Goal: Information Seeking & Learning: Learn about a topic

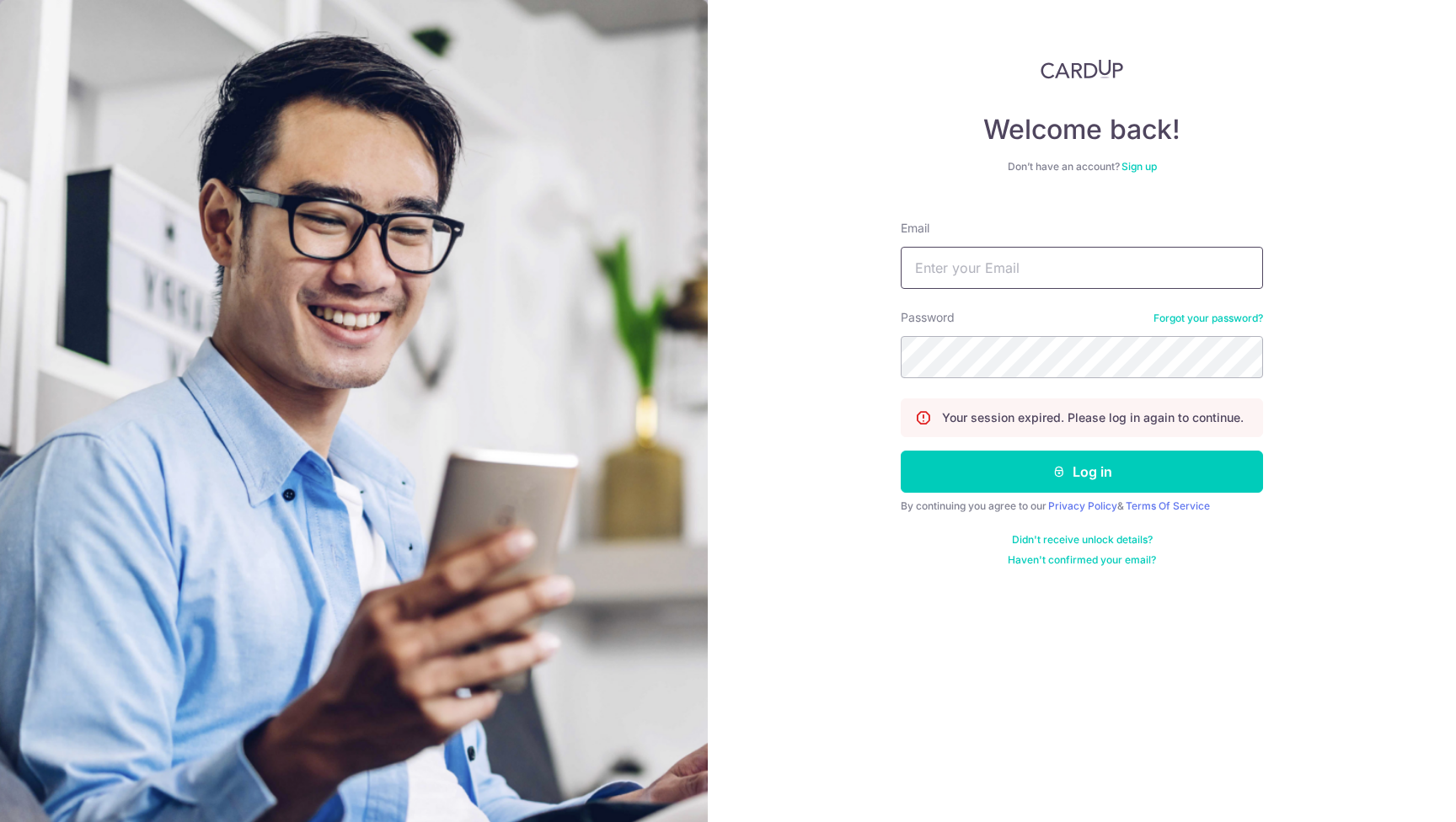
type input "tiongmin@yahoo.com"
click at [1082, 471] on button "Log in" at bounding box center [1082, 471] width 362 height 42
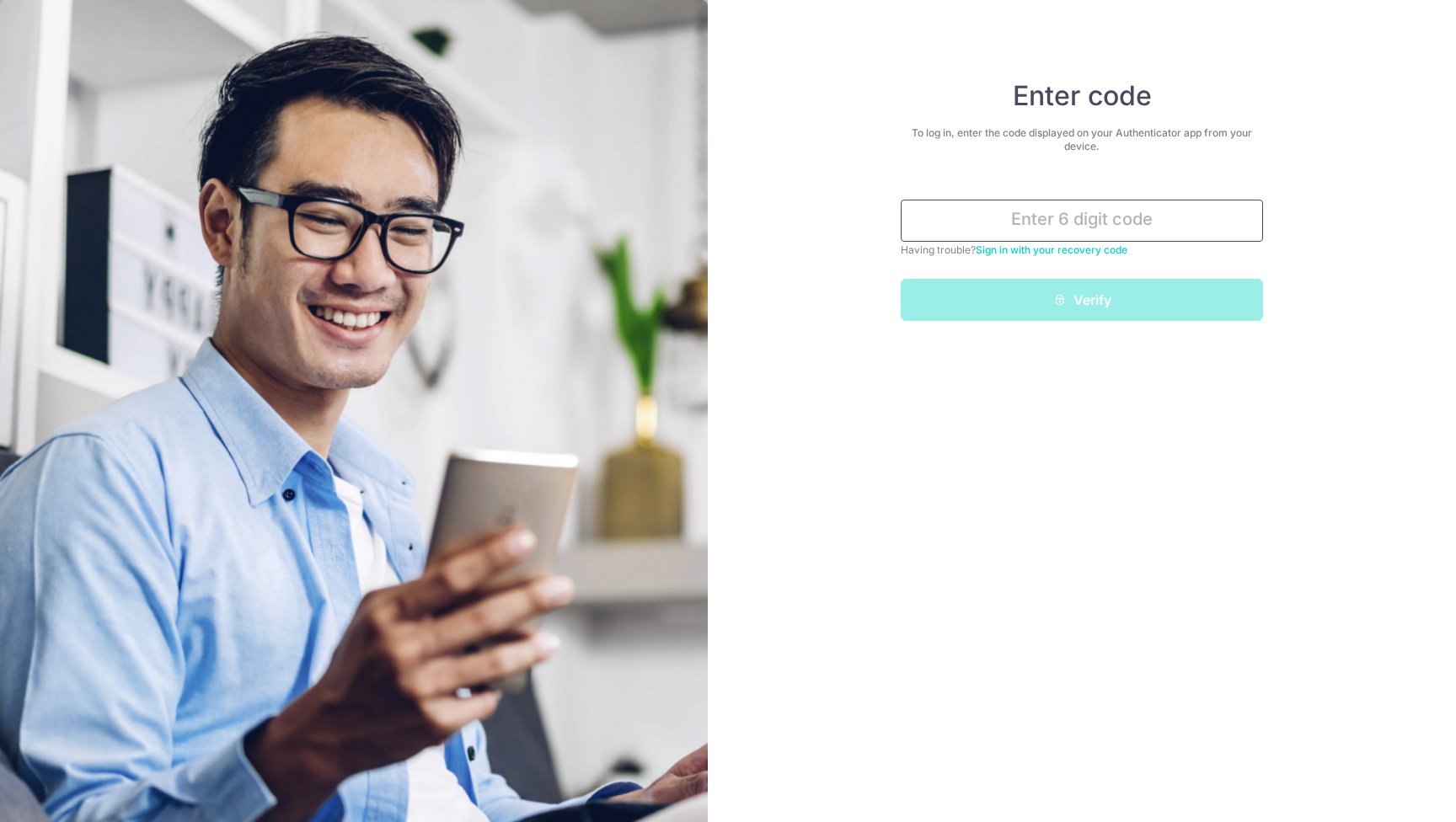
click at [1109, 221] on input "text" at bounding box center [1082, 221] width 362 height 42
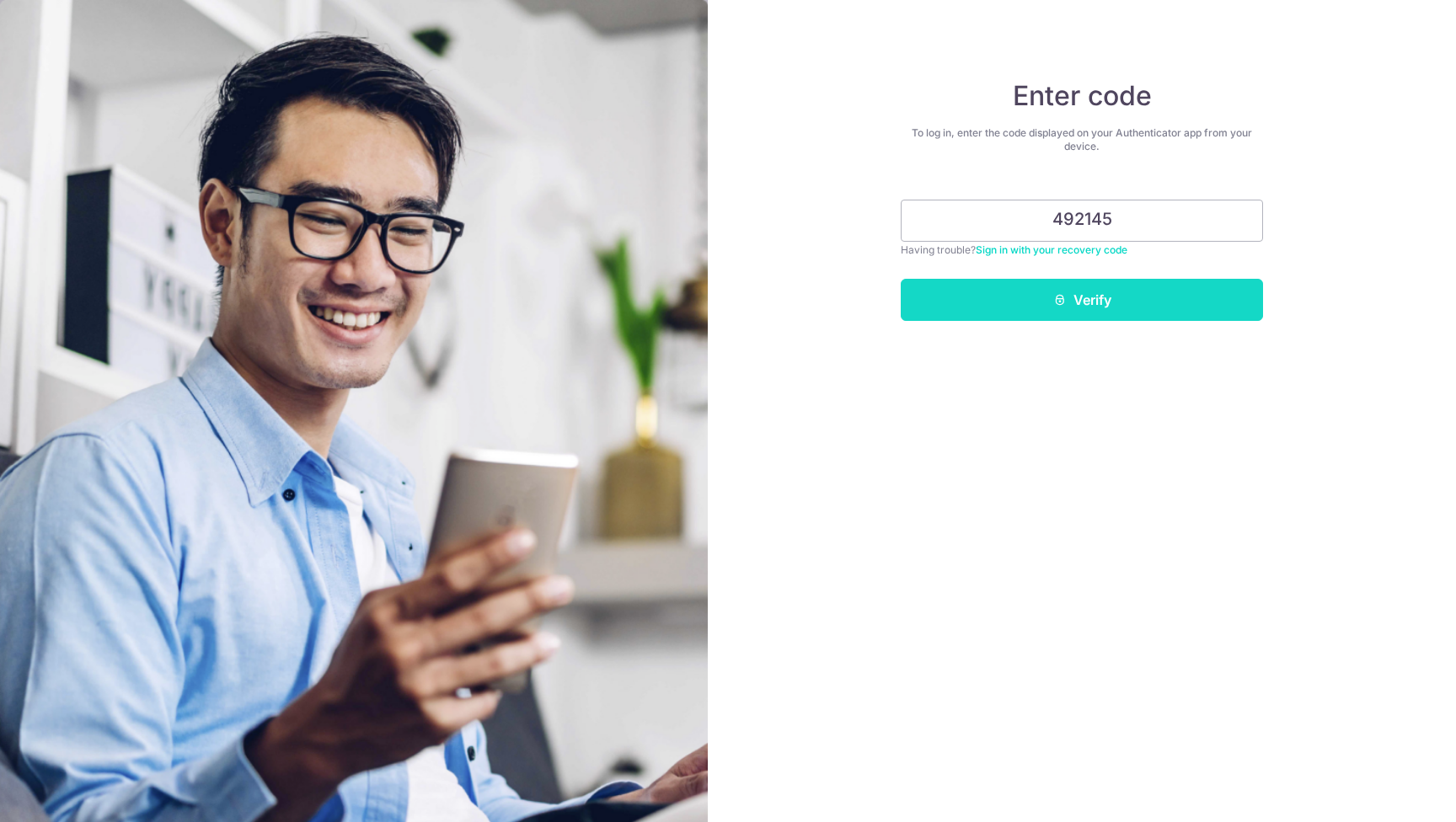
type input "492145"
click at [1177, 292] on button "Verify" at bounding box center [1082, 300] width 362 height 42
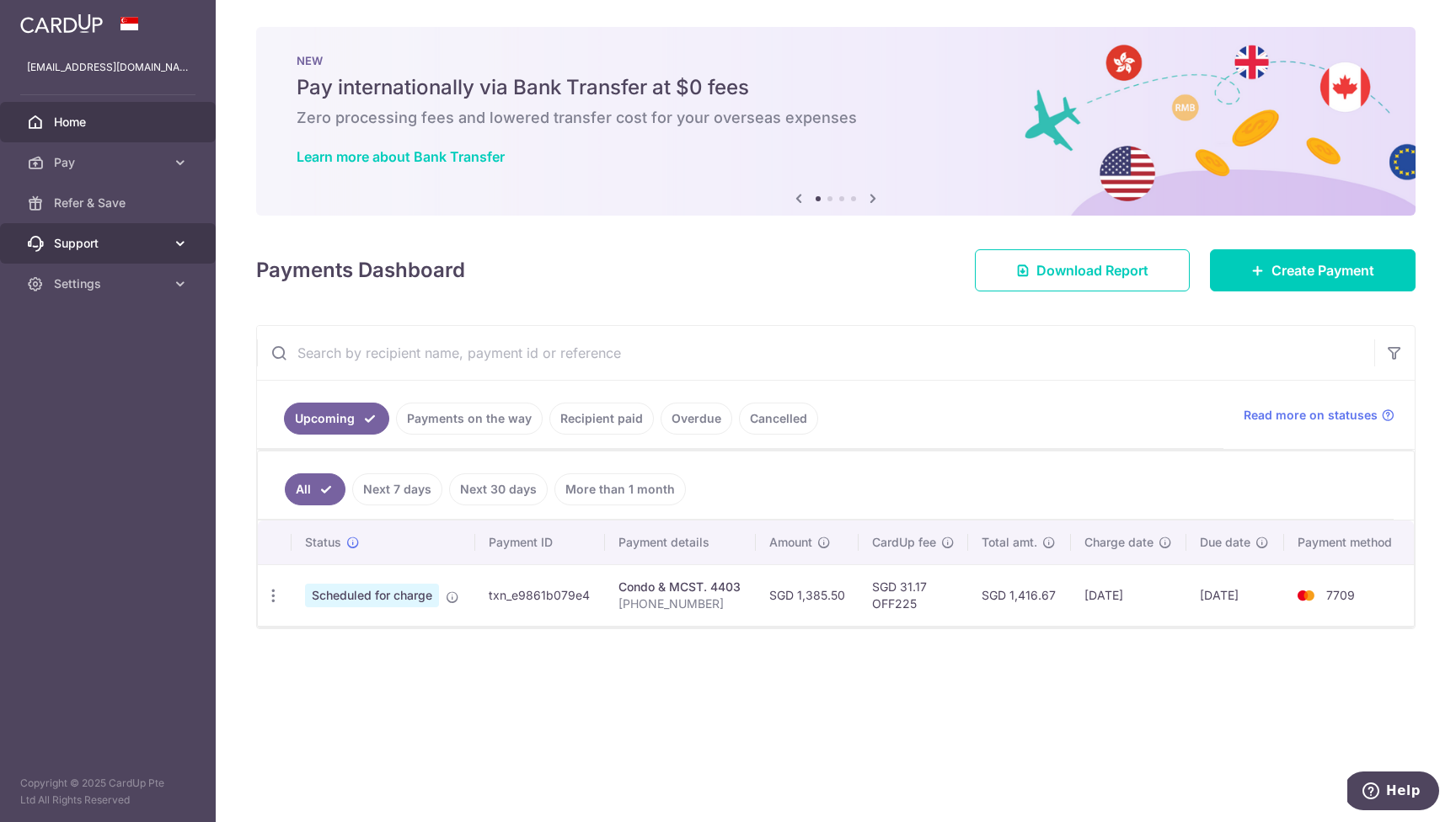
click at [145, 242] on span "Support" at bounding box center [109, 244] width 111 height 17
click at [57, 283] on span "FAQ" at bounding box center [109, 284] width 111 height 17
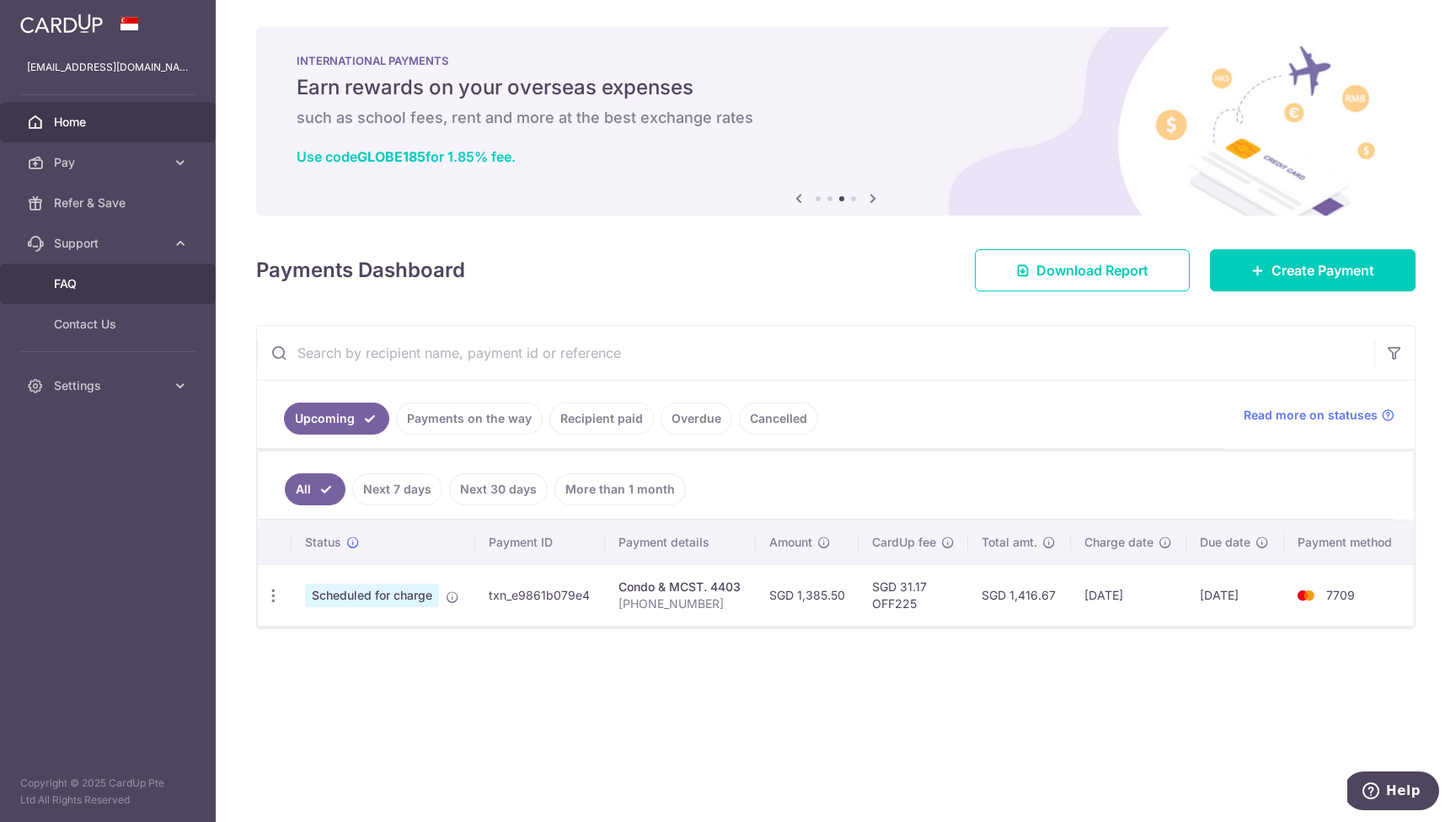
click at [80, 278] on span "FAQ" at bounding box center [109, 284] width 111 height 17
